Goal: Find specific page/section: Find specific page/section

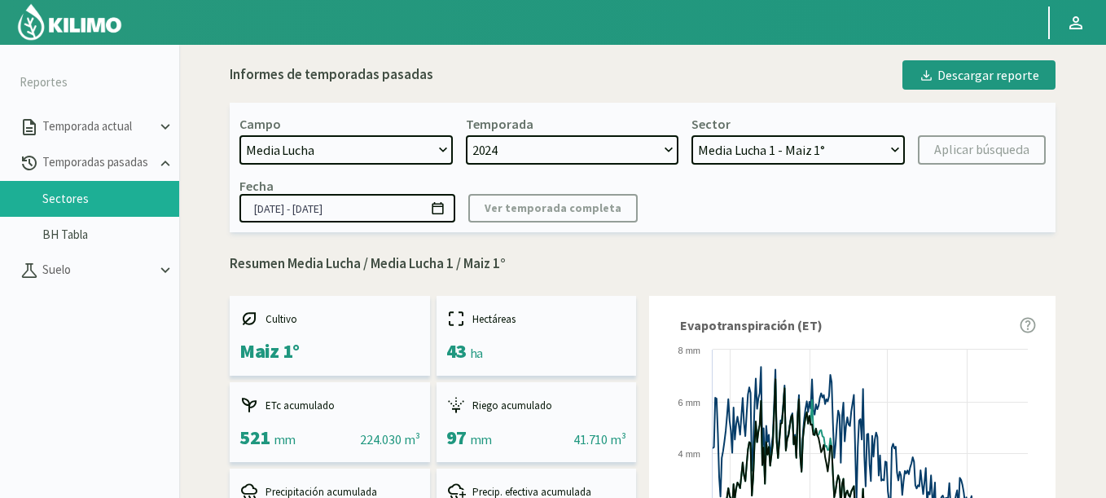
select select "1313: Object"
select select "3: Object"
click at [45, 13] on img at bounding box center [69, 21] width 107 height 39
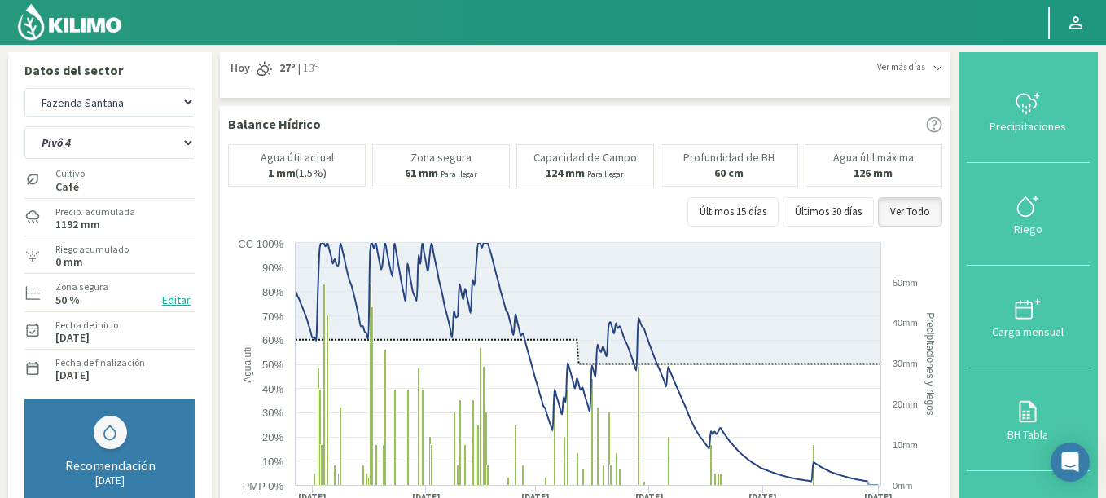
select select "106: Object"
select select "3: Object"
click at [123, 25] on img at bounding box center [69, 21] width 107 height 39
